Goal: Check status

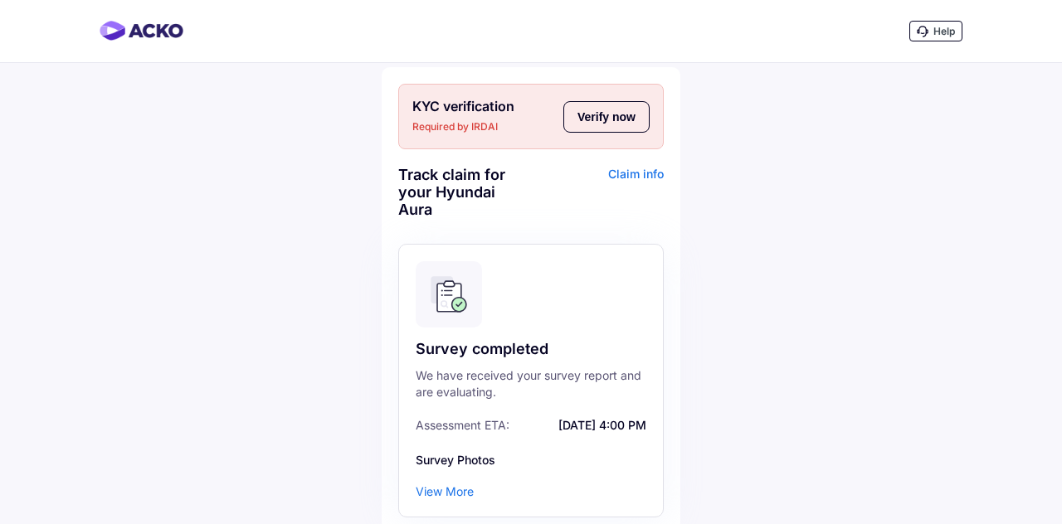
click at [455, 487] on div "View More" at bounding box center [445, 492] width 58 height 17
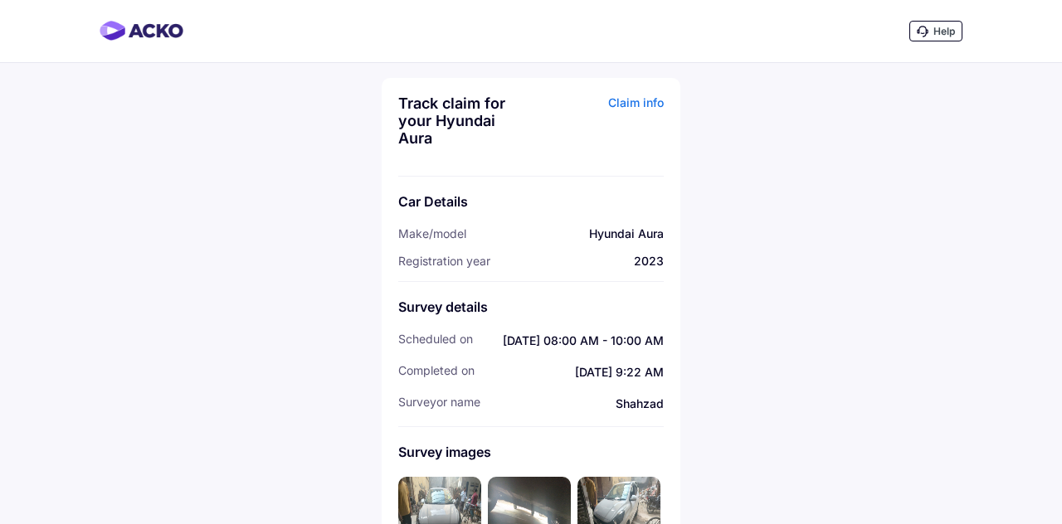
click at [640, 111] on div "Claim info" at bounding box center [599, 127] width 129 height 65
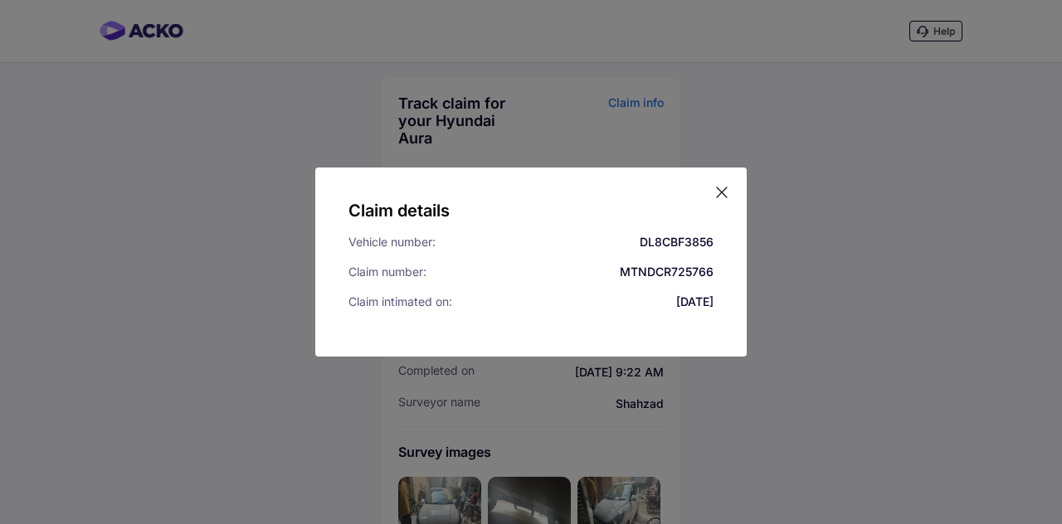
click at [723, 192] on icon at bounding box center [721, 192] width 17 height 17
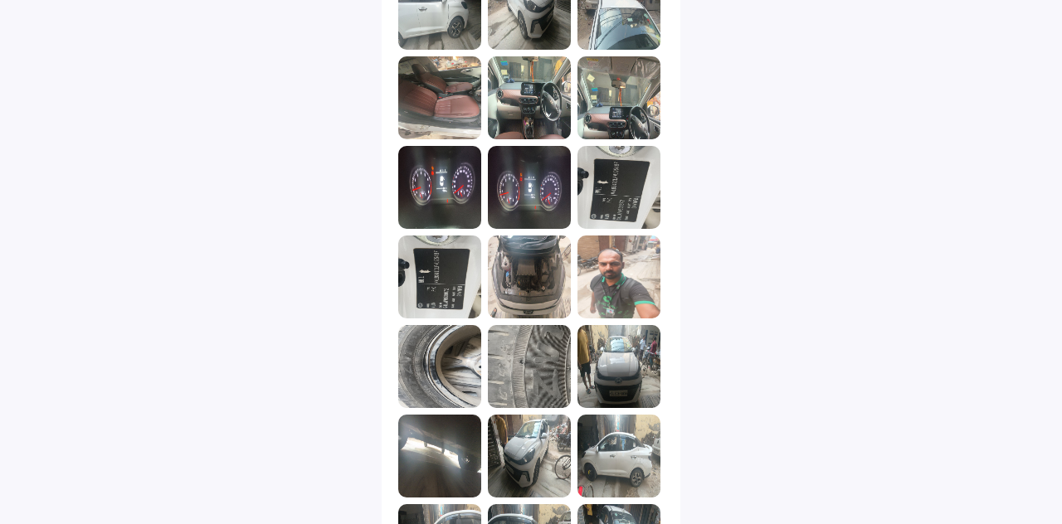
scroll to position [1946, 0]
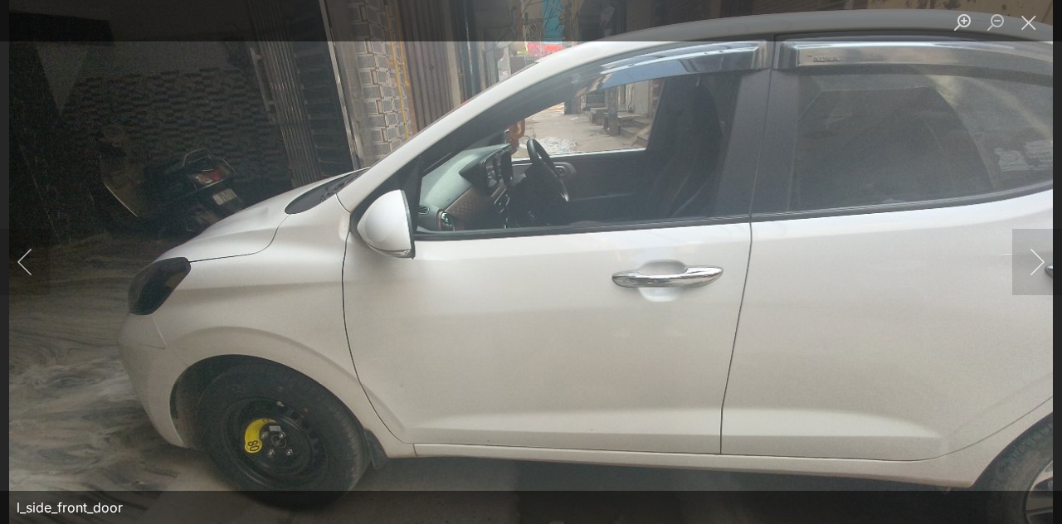
scroll to position [35, 0]
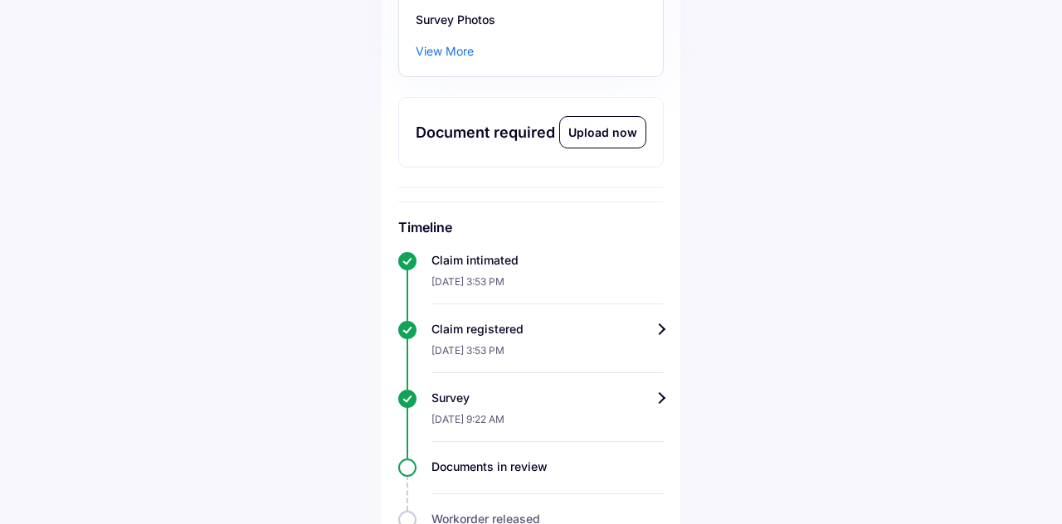
scroll to position [439, 0]
click at [618, 141] on div "Upload now" at bounding box center [602, 134] width 85 height 31
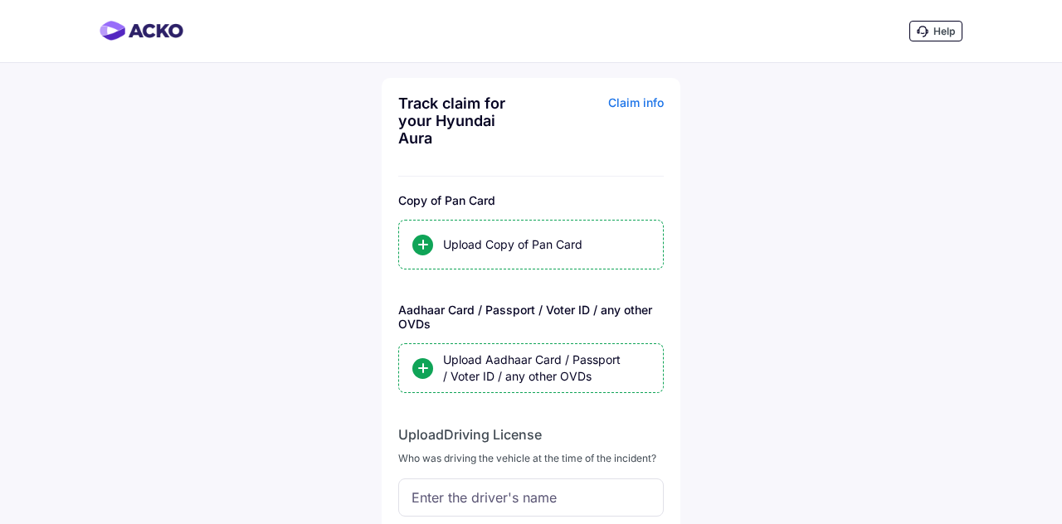
click at [137, 23] on img at bounding box center [142, 31] width 84 height 20
